Goal: Book appointment/travel/reservation

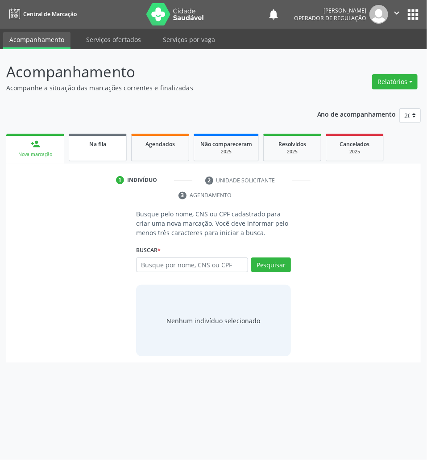
click at [101, 155] on link "Na fila" at bounding box center [98, 148] width 58 height 28
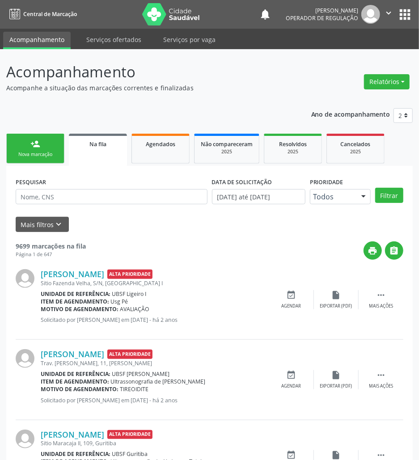
drag, startPoint x: 133, startPoint y: 185, endPoint x: 133, endPoint y: 191, distance: 6.3
click at [133, 186] on div "PESQUISAR" at bounding box center [111, 192] width 196 height 35
click at [133, 192] on input "text" at bounding box center [112, 196] width 192 height 15
type input "704105153685759"
click at [375, 188] on button "Filtrar" at bounding box center [389, 195] width 28 height 15
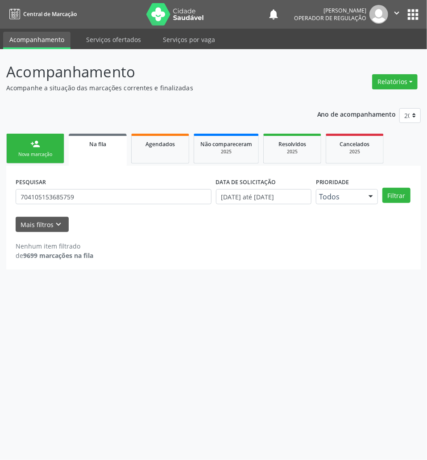
click at [138, 205] on div "PESQUISAR 704105153685759" at bounding box center [113, 192] width 201 height 35
click at [131, 201] on input "704105153685759" at bounding box center [114, 196] width 196 height 15
click at [31, 145] on div "person_add" at bounding box center [35, 144] width 10 height 10
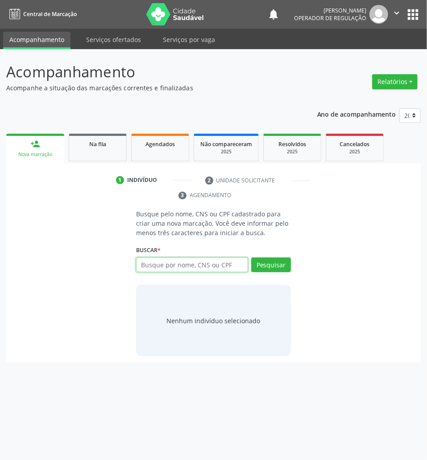
click at [193, 265] on input "text" at bounding box center [192, 264] width 112 height 15
paste input "704105153685759"
type input "704105153685759"
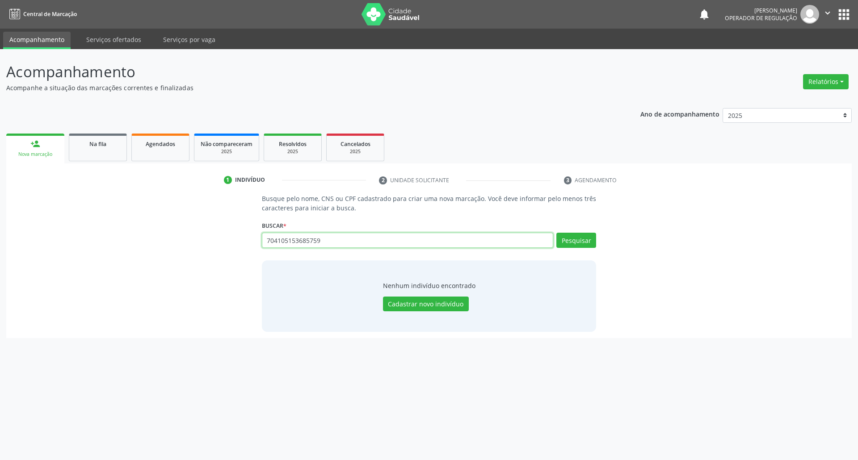
click at [306, 239] on input "704105153685759" at bounding box center [408, 240] width 292 height 15
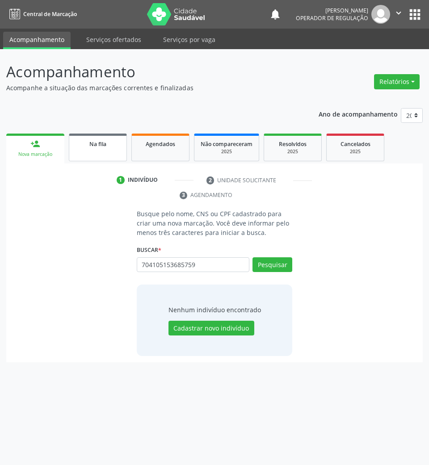
click at [92, 155] on link "Na fila" at bounding box center [98, 148] width 58 height 28
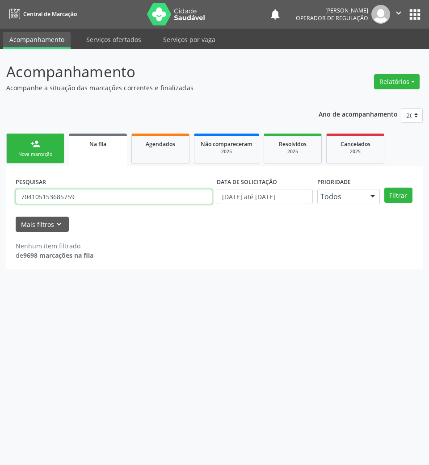
click at [88, 200] on input "704105153685759" at bounding box center [114, 196] width 197 height 15
click at [88, 201] on input "704105153685759" at bounding box center [114, 196] width 197 height 15
paste input "704 1051 5368 5779"
type input "704105153685759704 1051 5368 5779"
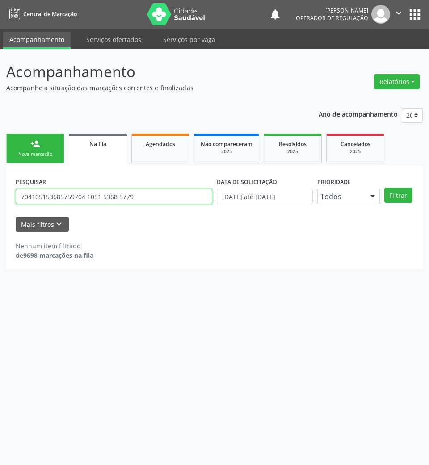
click at [384, 188] on button "Filtrar" at bounding box center [398, 195] width 28 height 15
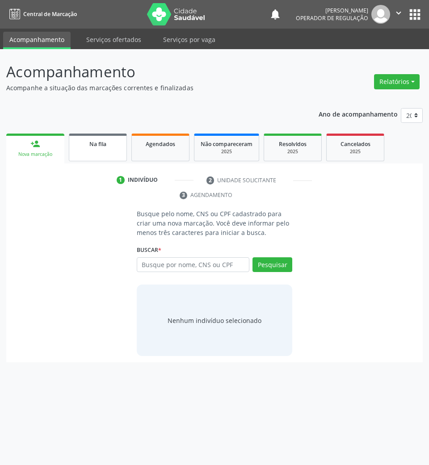
click at [99, 138] on link "Na fila" at bounding box center [98, 148] width 58 height 28
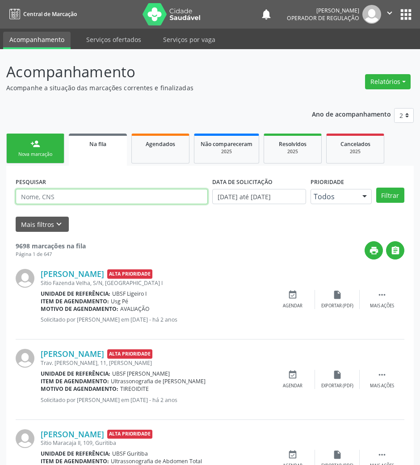
click at [87, 202] on input "text" at bounding box center [112, 196] width 192 height 15
paste input "704 1051 5368 5779"
type input "704 1051 5368 5779"
click at [376, 188] on button "Filtrar" at bounding box center [390, 195] width 28 height 15
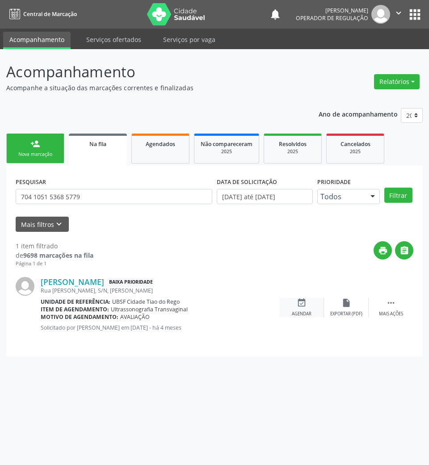
click at [312, 315] on div "event_available Agendar" at bounding box center [301, 307] width 45 height 19
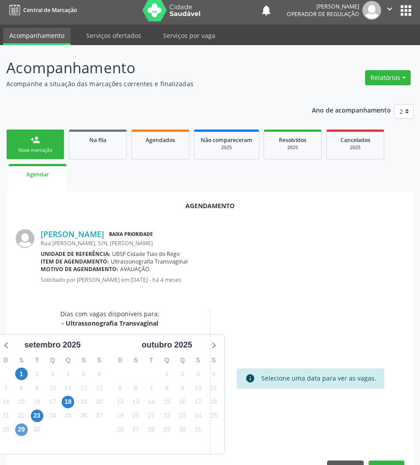
scroll to position [30, 0]
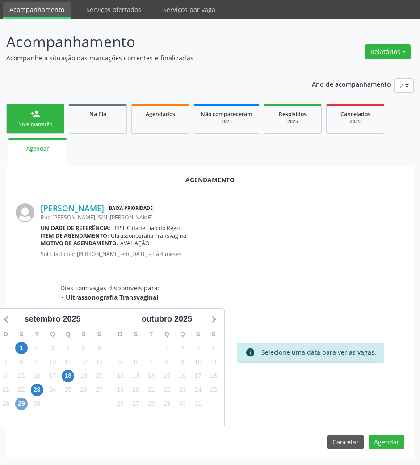
click at [21, 410] on div "29" at bounding box center [21, 404] width 13 height 14
drag, startPoint x: 32, startPoint y: 399, endPoint x: 24, endPoint y: 399, distance: 8.1
click at [29, 399] on div "30" at bounding box center [37, 404] width 16 height 14
click at [22, 400] on span "29" at bounding box center [21, 404] width 13 height 13
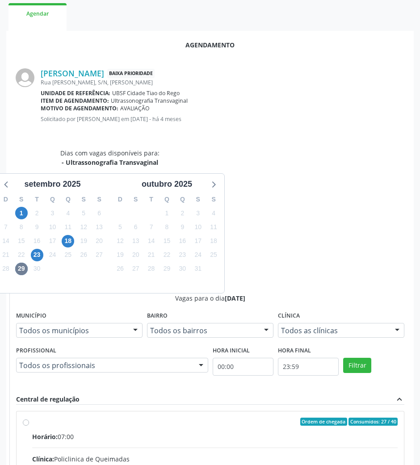
click at [29, 418] on input "Ordem de chegada Consumidos: 27 / 40 Horário: 07:00 Clínica: Policlinica de Que…" at bounding box center [26, 422] width 6 height 8
radio input "true"
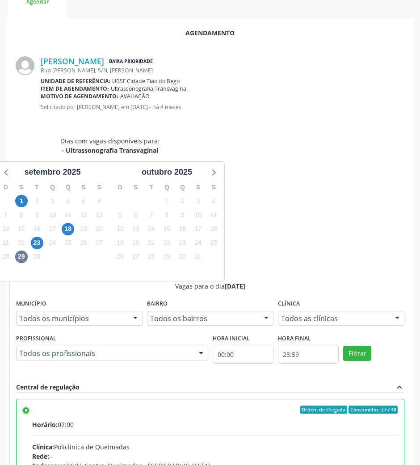
scroll to position [180, 0]
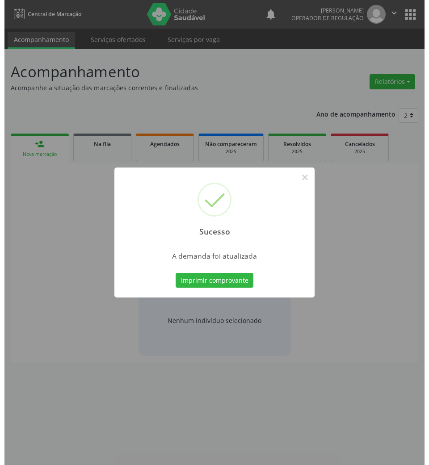
scroll to position [0, 0]
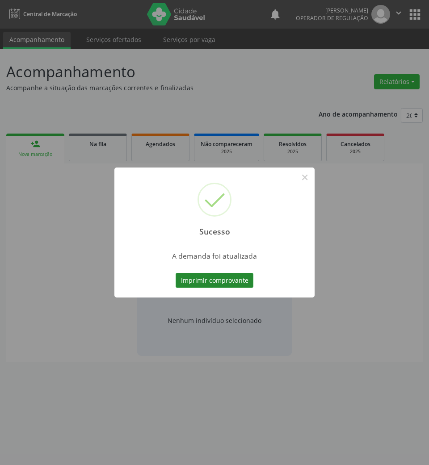
click at [236, 281] on button "Imprimir comprovante" at bounding box center [215, 280] width 78 height 15
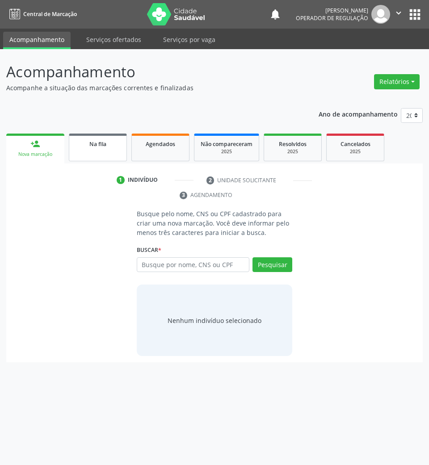
click at [73, 147] on link "Na fila" at bounding box center [98, 148] width 58 height 28
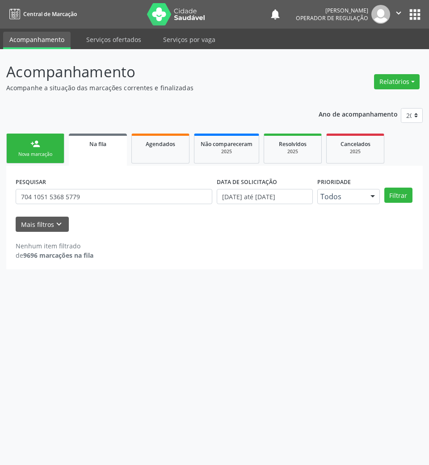
click at [65, 186] on div "PESQUISAR 704 1051 5368 5779" at bounding box center [113, 192] width 201 height 35
click at [67, 195] on input "704 1051 5368 5779" at bounding box center [114, 196] width 197 height 15
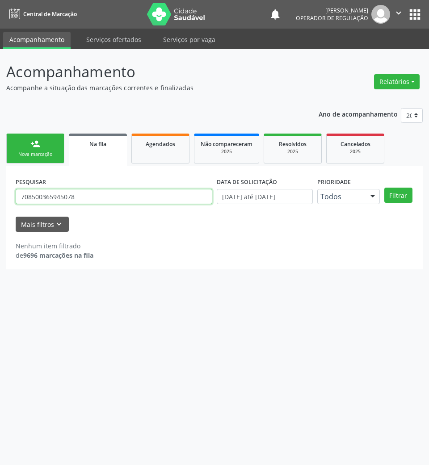
type input "708500365945078"
click at [384, 188] on button "Filtrar" at bounding box center [398, 195] width 28 height 15
click at [65, 199] on input "708500365945078" at bounding box center [114, 196] width 197 height 15
click at [384, 188] on button "Filtrar" at bounding box center [398, 195] width 28 height 15
click at [152, 204] on div "PESQUISAR 708500365945078" at bounding box center [113, 192] width 201 height 35
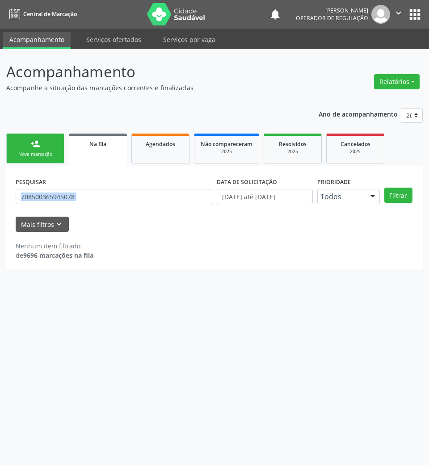
click at [152, 204] on div "PESQUISAR 708500365945078" at bounding box center [113, 192] width 201 height 35
click at [145, 197] on input "708500365945078" at bounding box center [114, 196] width 197 height 15
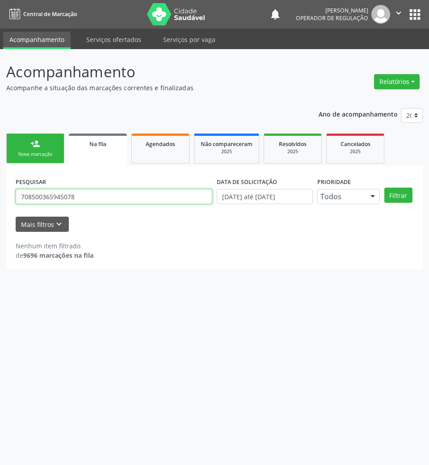
click at [74, 199] on input "708500365945078" at bounding box center [114, 196] width 197 height 15
click at [74, 200] on input "708500365945078" at bounding box center [114, 196] width 197 height 15
click at [52, 154] on div "Nova marcação" at bounding box center [35, 154] width 45 height 7
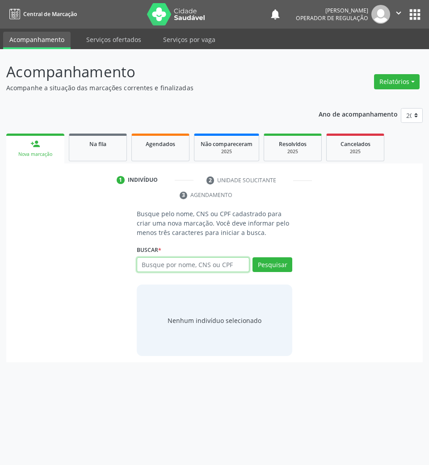
click at [215, 267] on input "text" at bounding box center [193, 264] width 113 height 15
paste input "708500365945078"
type input "708500365945078"
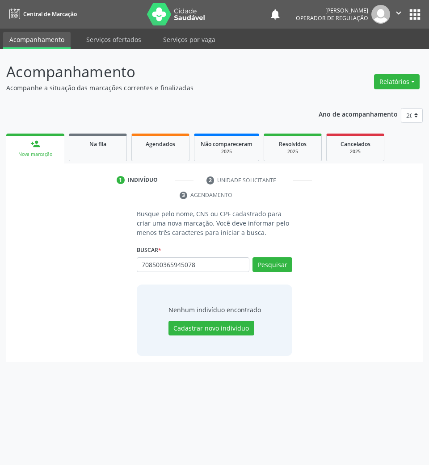
click at [412, 8] on button "apps" at bounding box center [415, 15] width 16 height 16
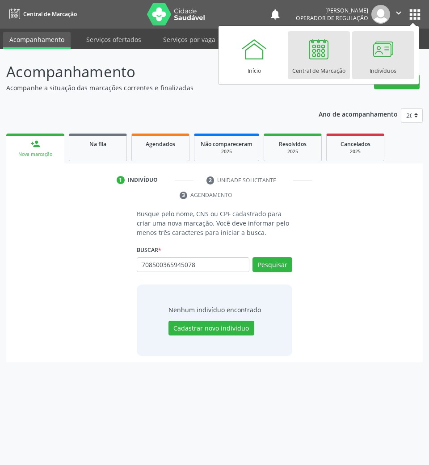
click at [361, 65] on link "Indivíduos" at bounding box center [383, 55] width 62 height 48
